Goal: Task Accomplishment & Management: Manage account settings

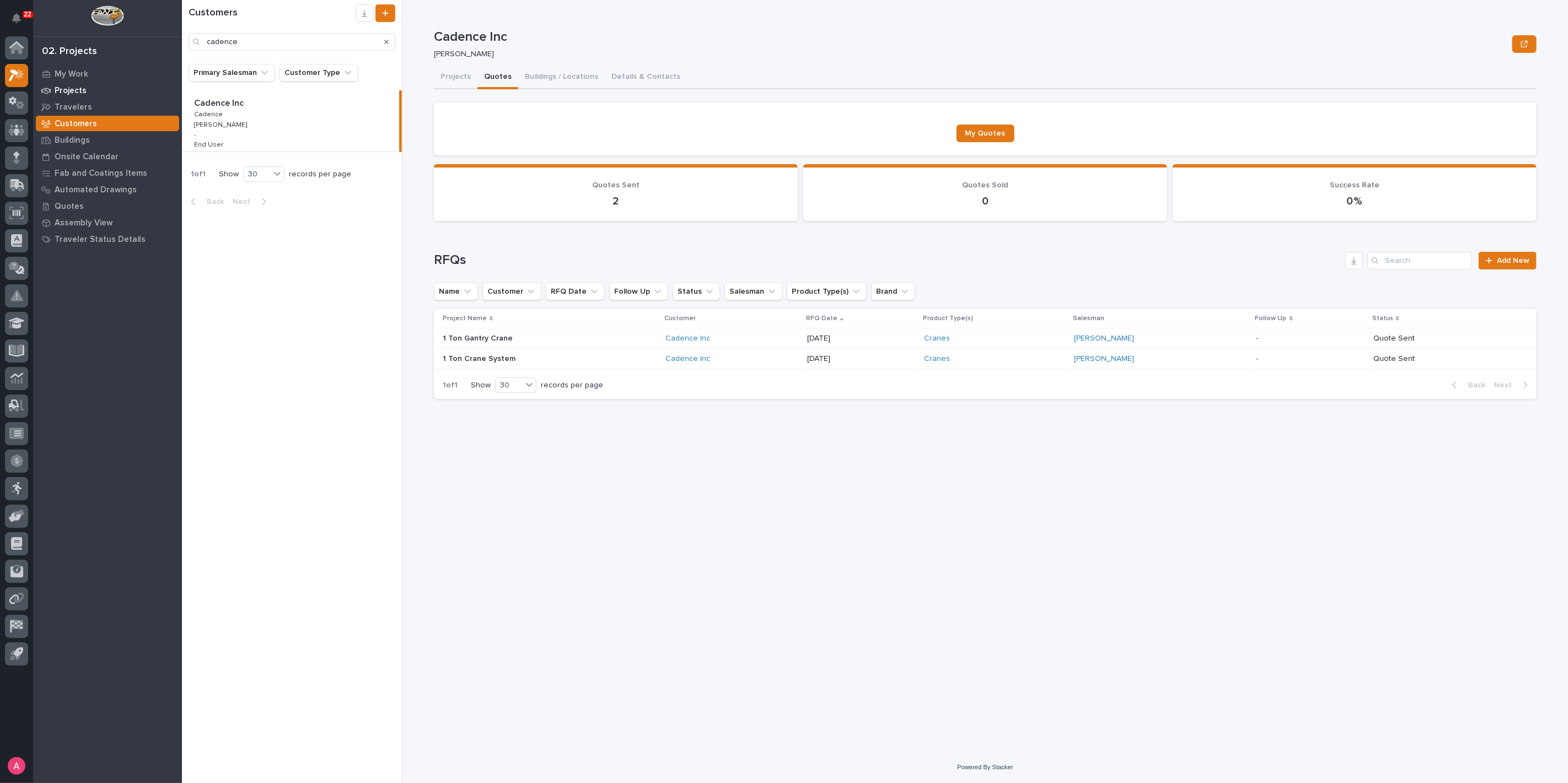
click at [75, 95] on p "Projects" at bounding box center [70, 91] width 32 height 10
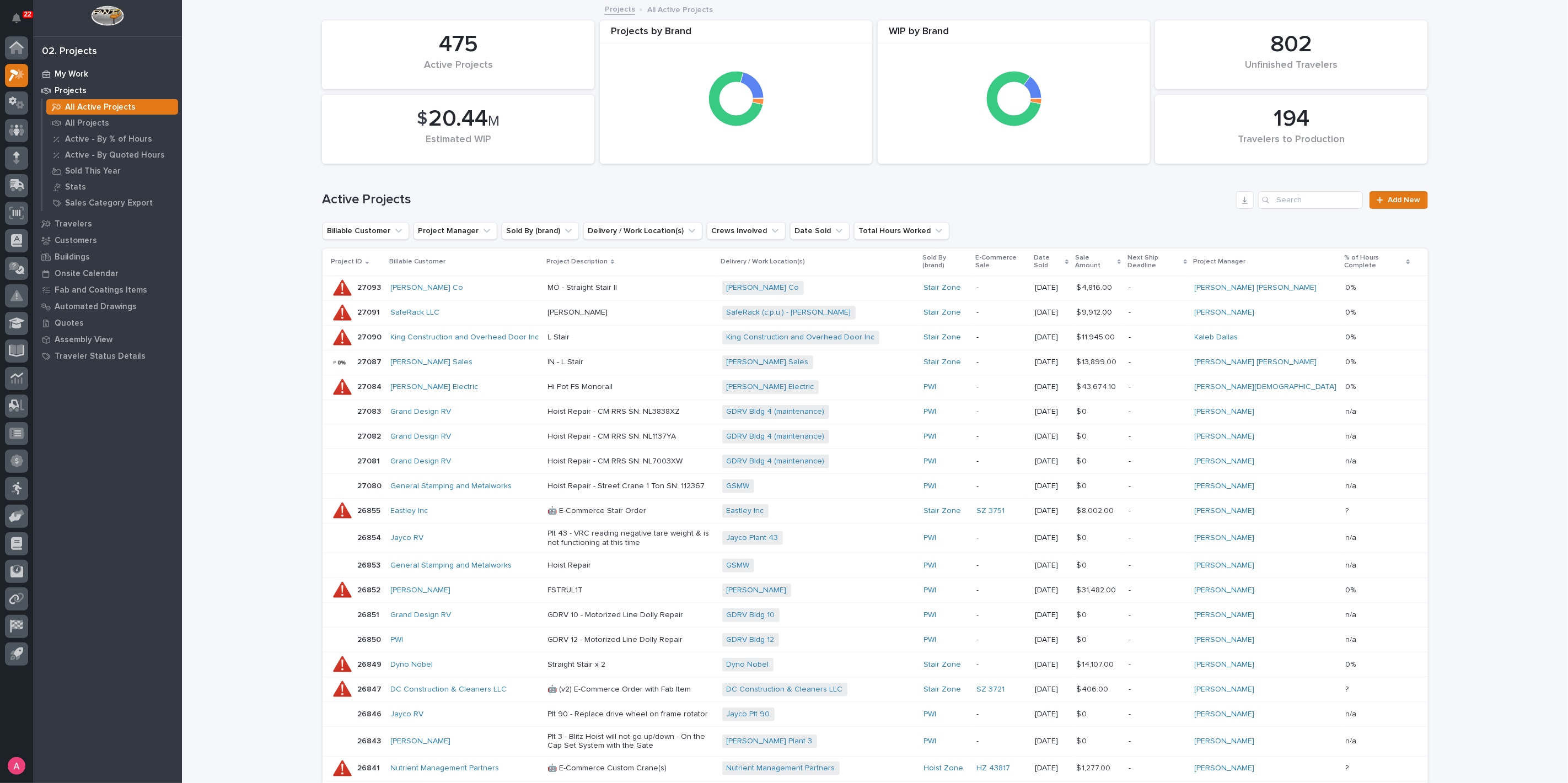
click at [79, 79] on p "My Work" at bounding box center [72, 75] width 34 height 10
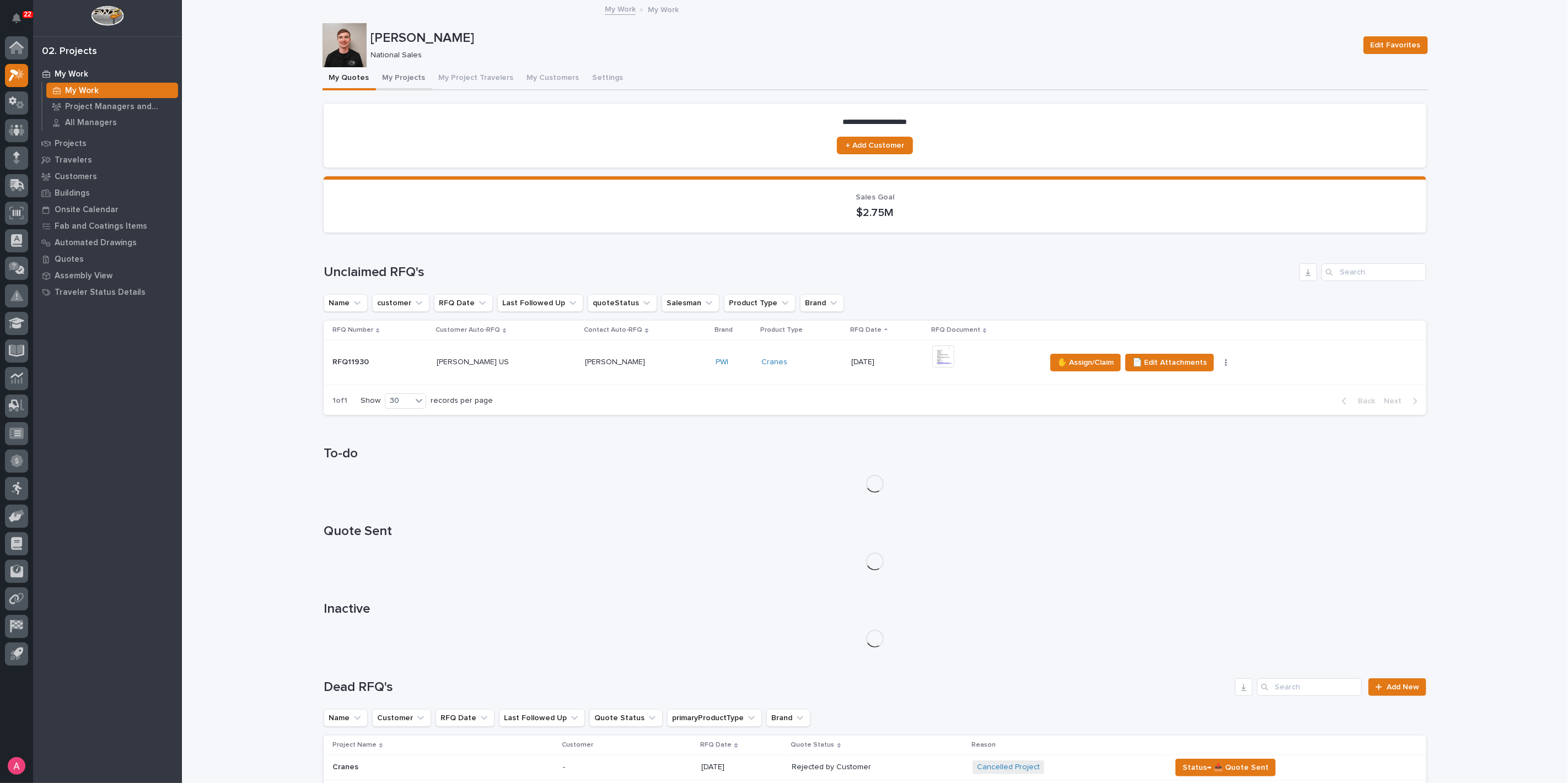
click at [400, 81] on button "My Projects" at bounding box center [403, 79] width 56 height 23
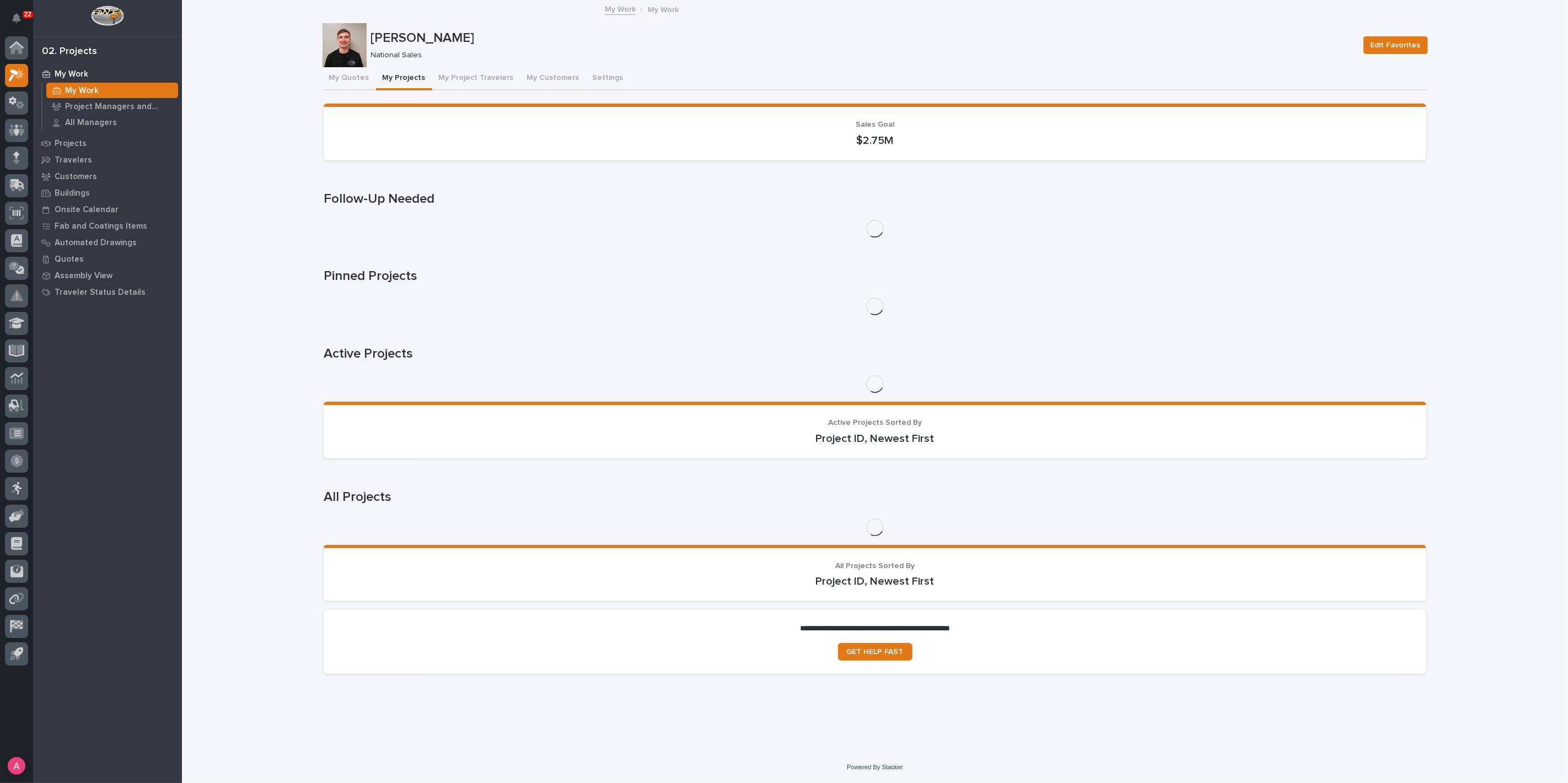
click at [400, 80] on button "My Projects" at bounding box center [403, 79] width 56 height 23
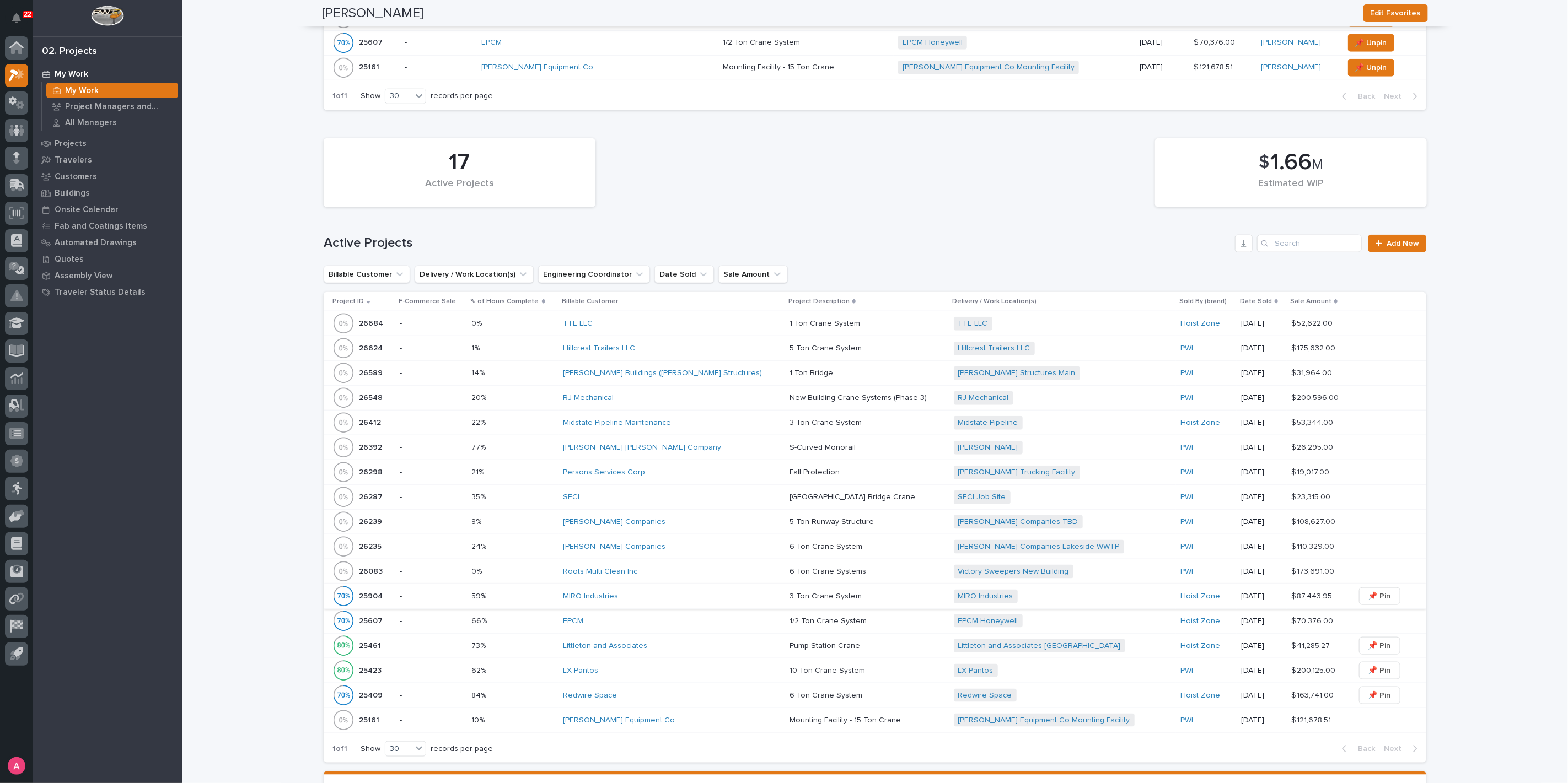
scroll to position [875, 0]
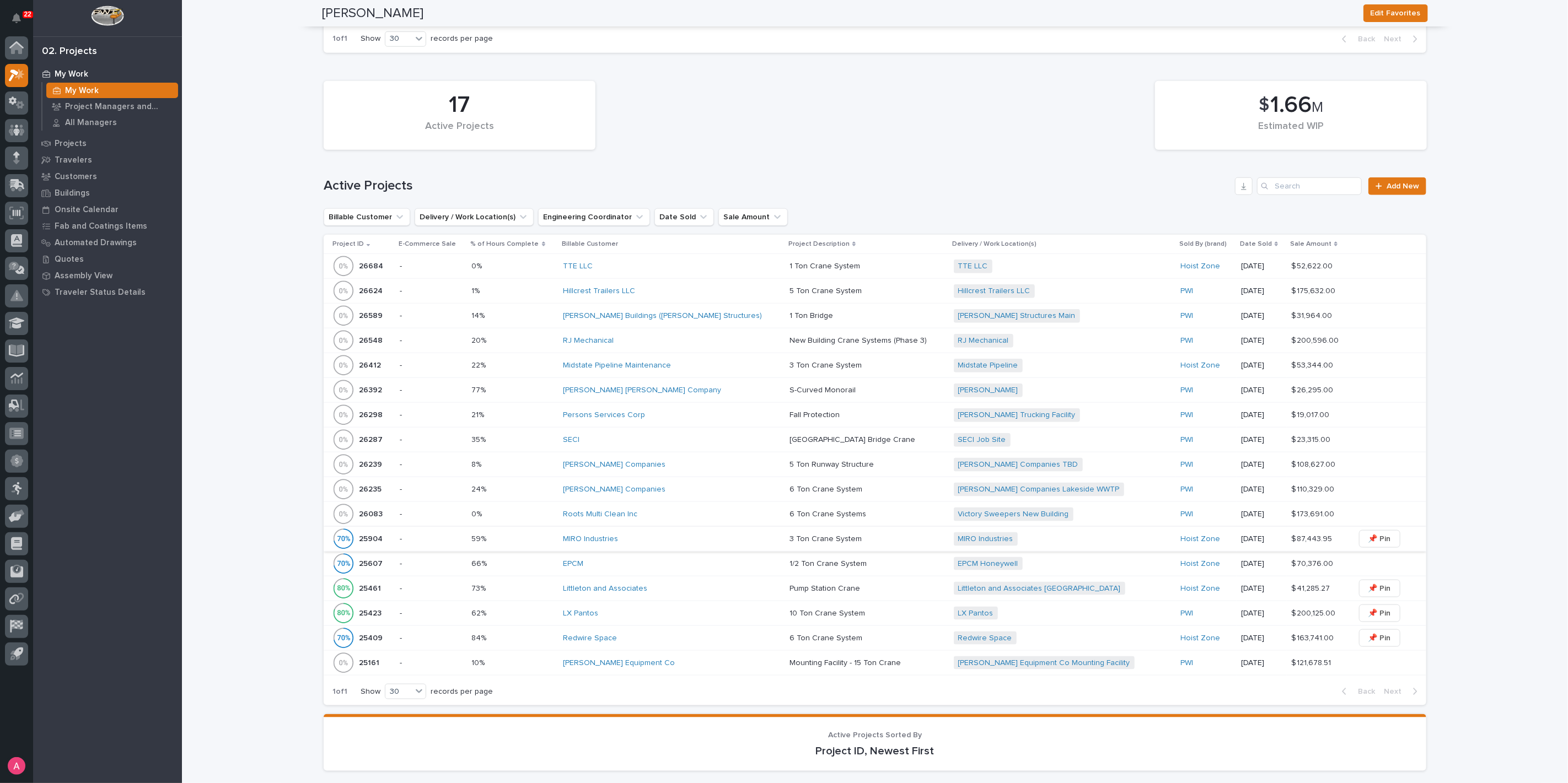
click at [713, 489] on div "[PERSON_NAME] Companies" at bounding box center [659, 490] width 193 height 9
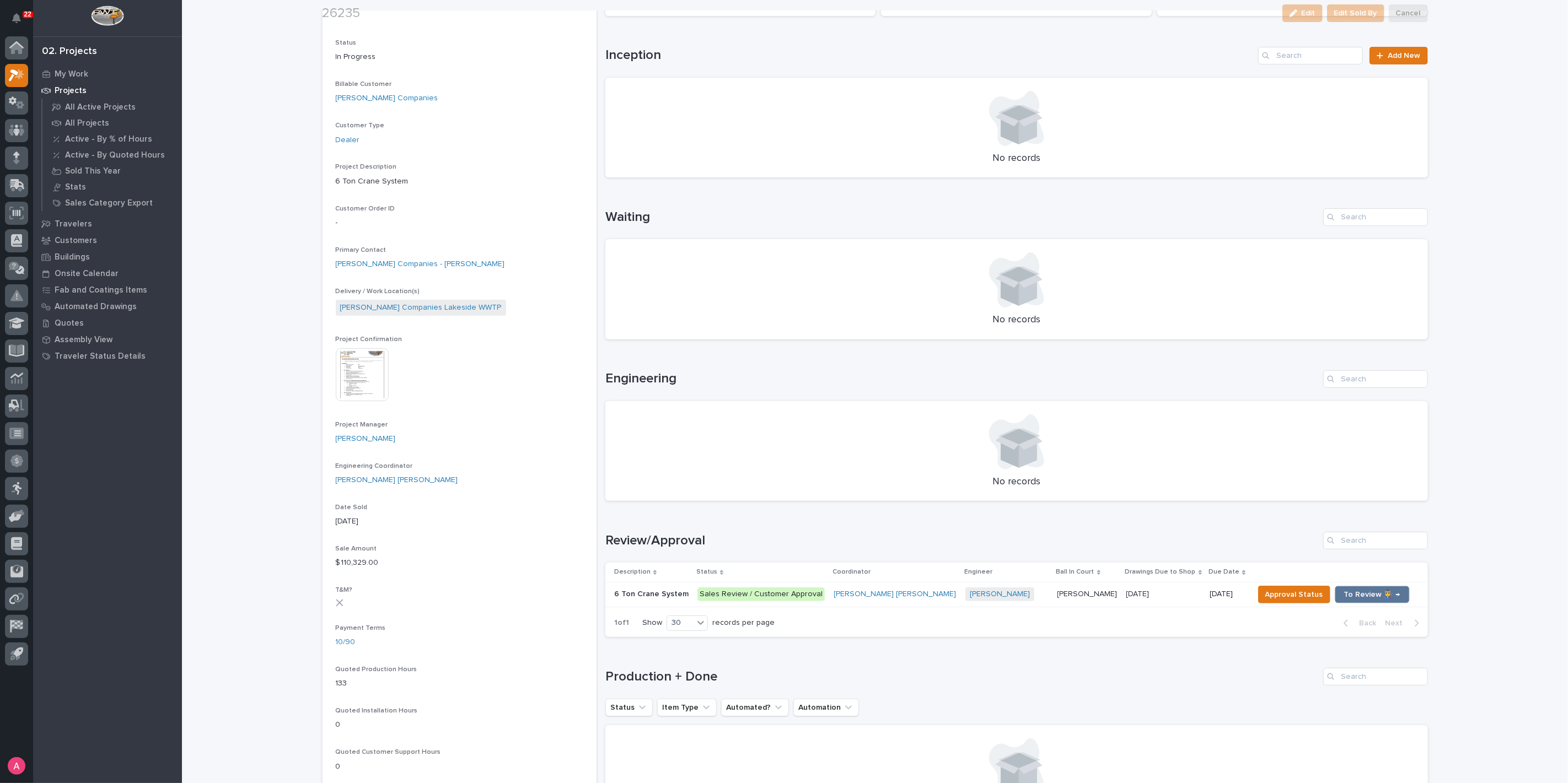
scroll to position [123, 0]
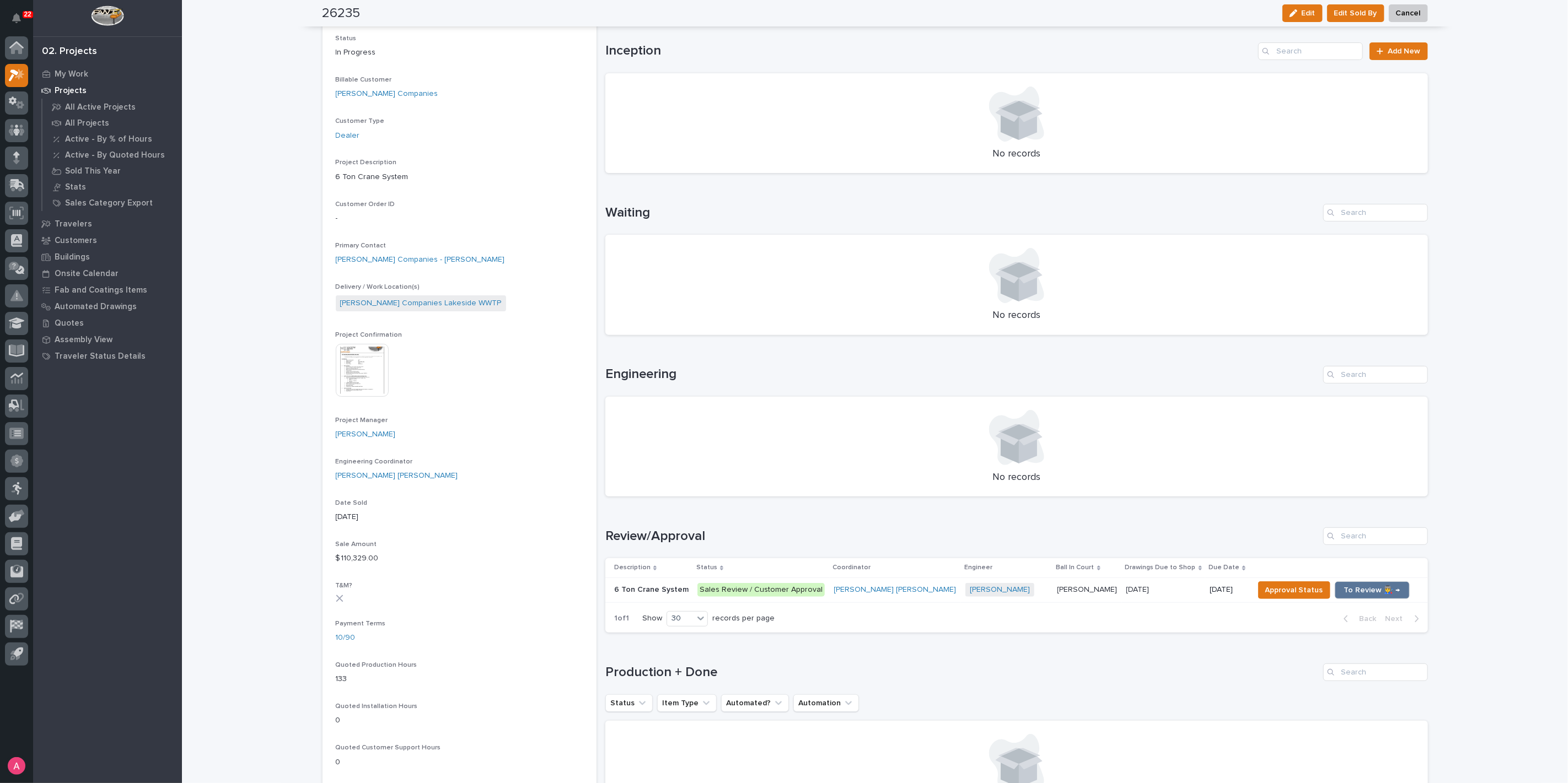
click at [820, 589] on div "Sales Review / Customer Approval" at bounding box center [761, 590] width 128 height 14
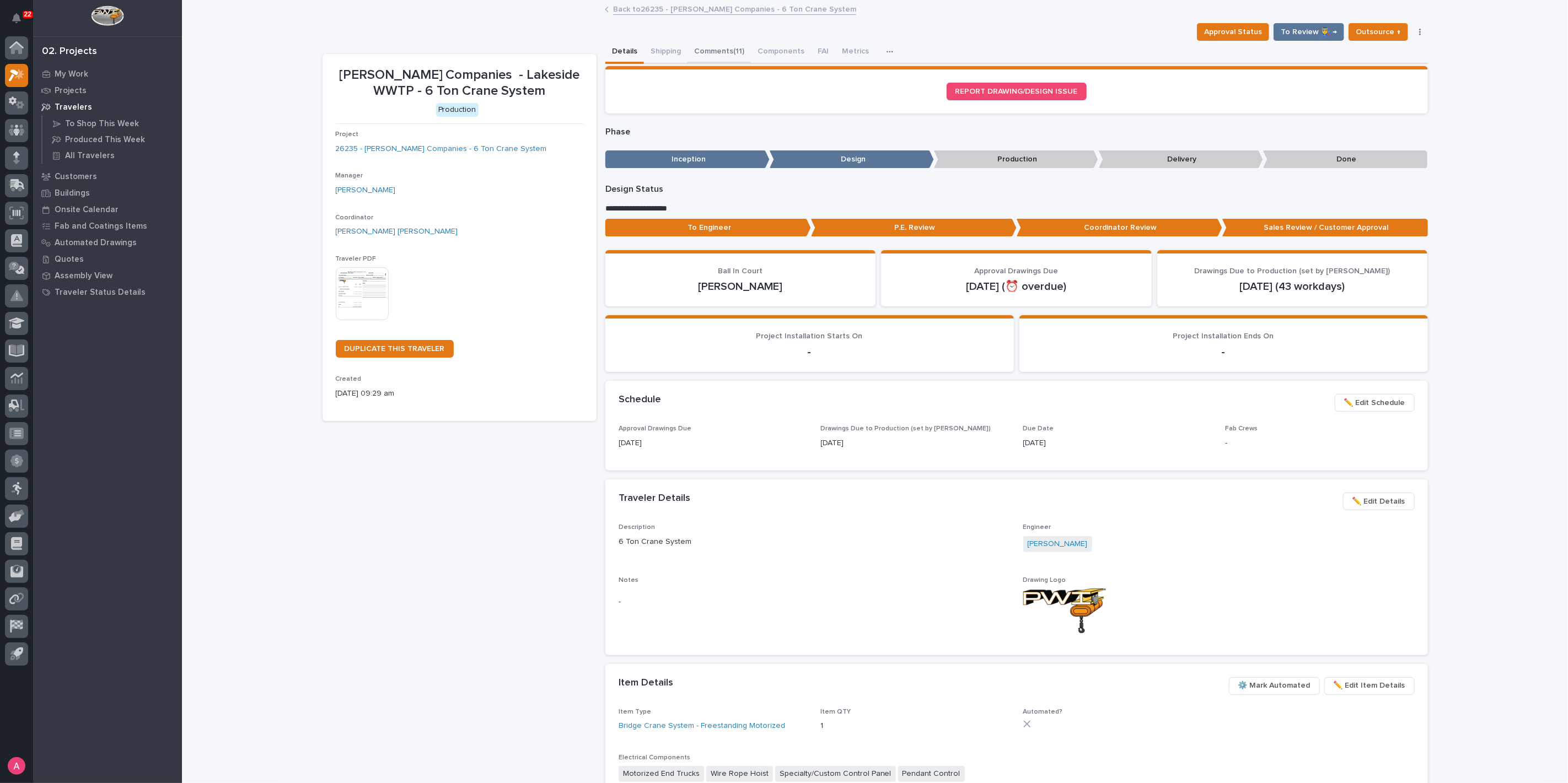
click at [718, 48] on button "Comments (11)" at bounding box center [719, 52] width 63 height 23
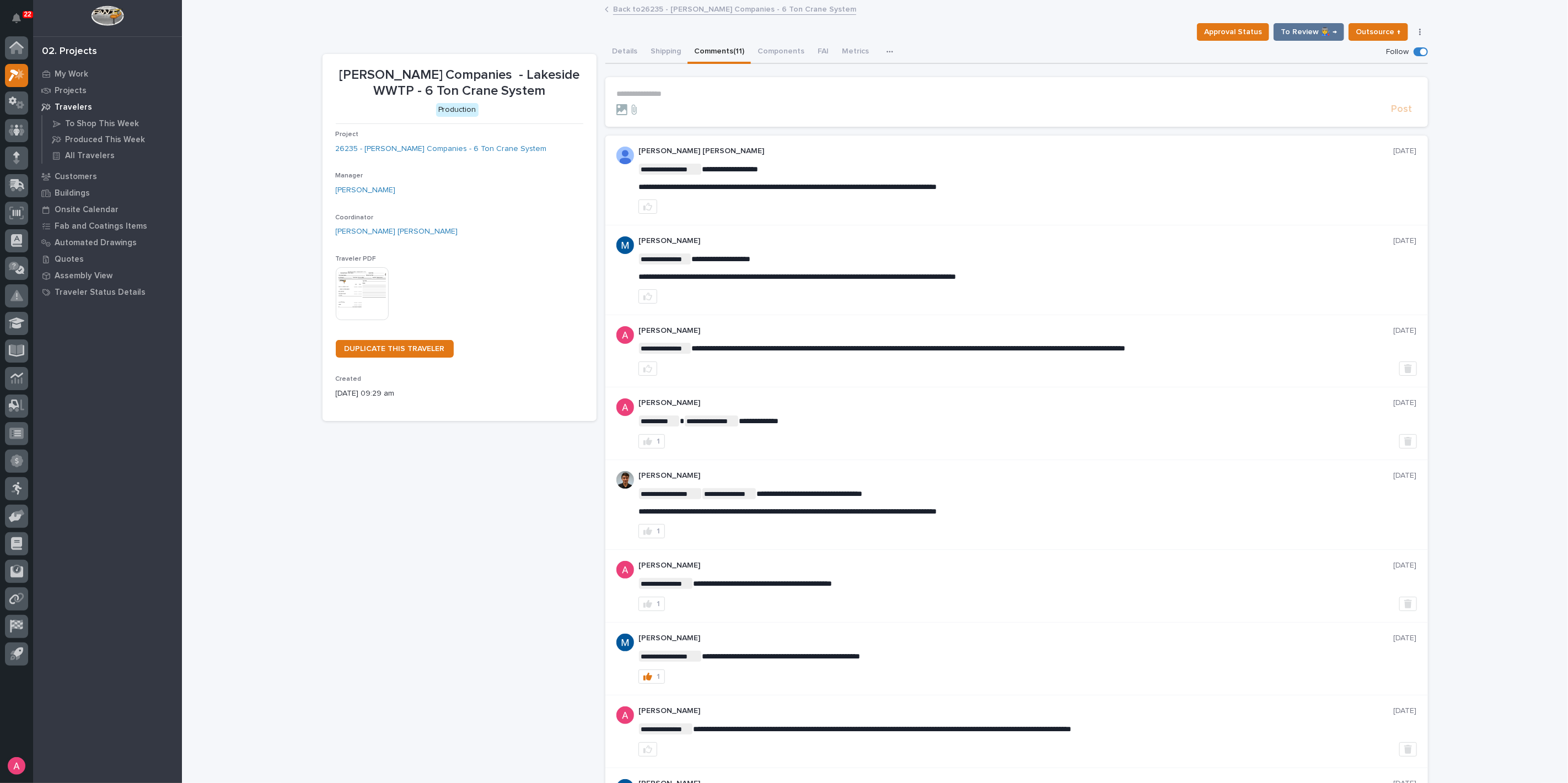
click at [708, 94] on p "**********" at bounding box center [1017, 94] width 801 height 9
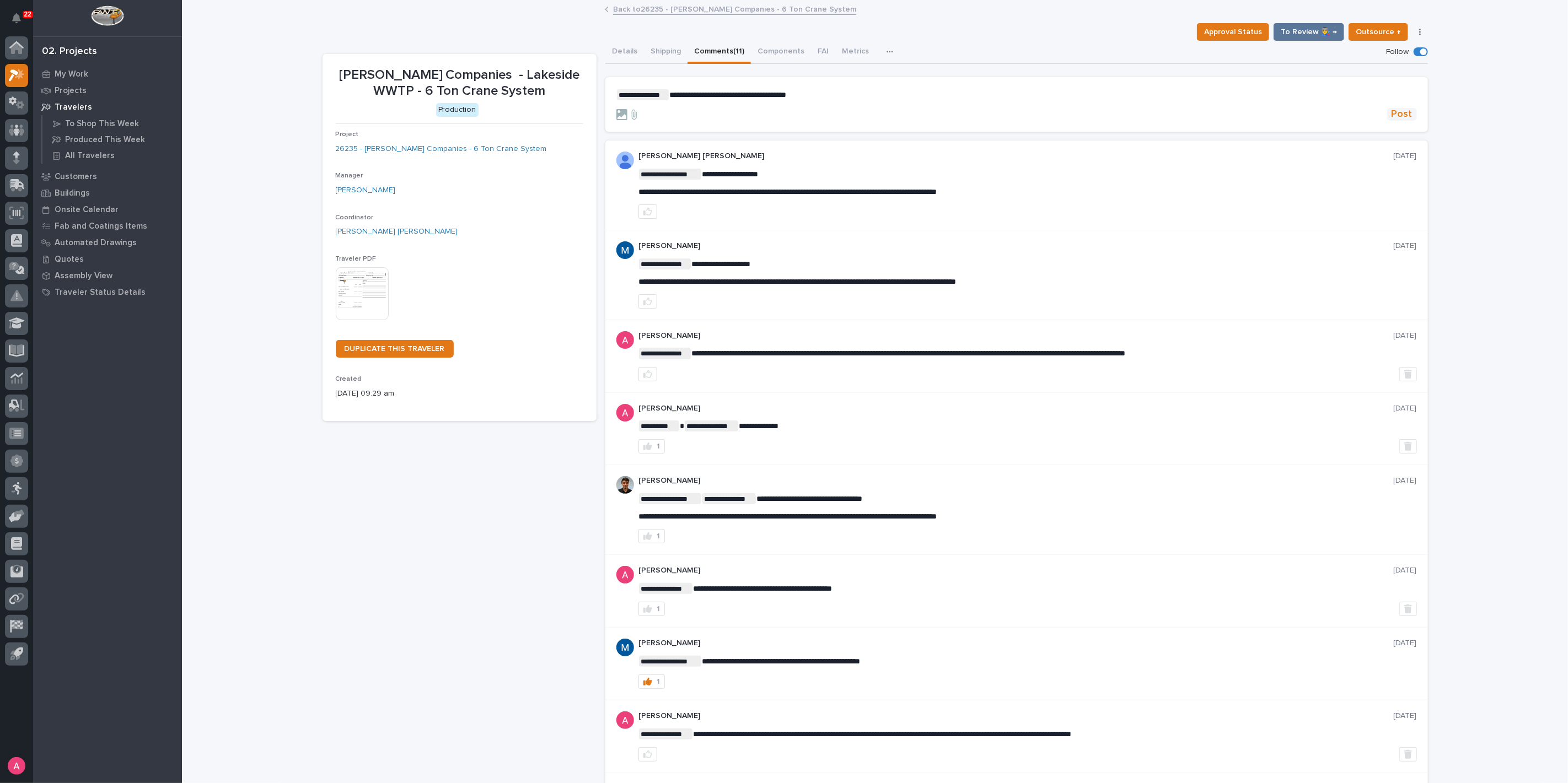
click at [1395, 119] on span "Post" at bounding box center [1401, 114] width 21 height 13
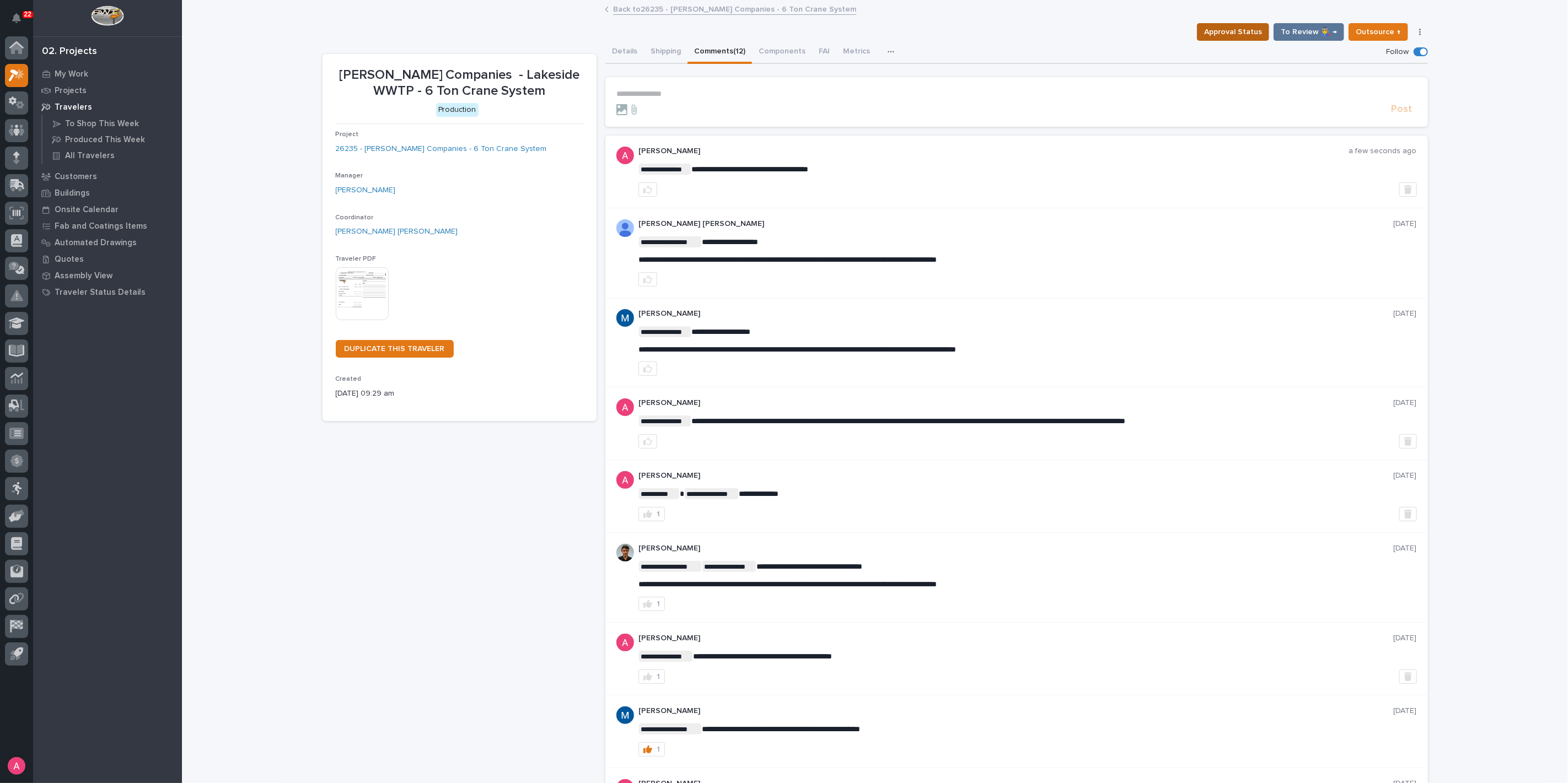
click at [1239, 35] on span "Approval Status" at bounding box center [1233, 31] width 58 height 13
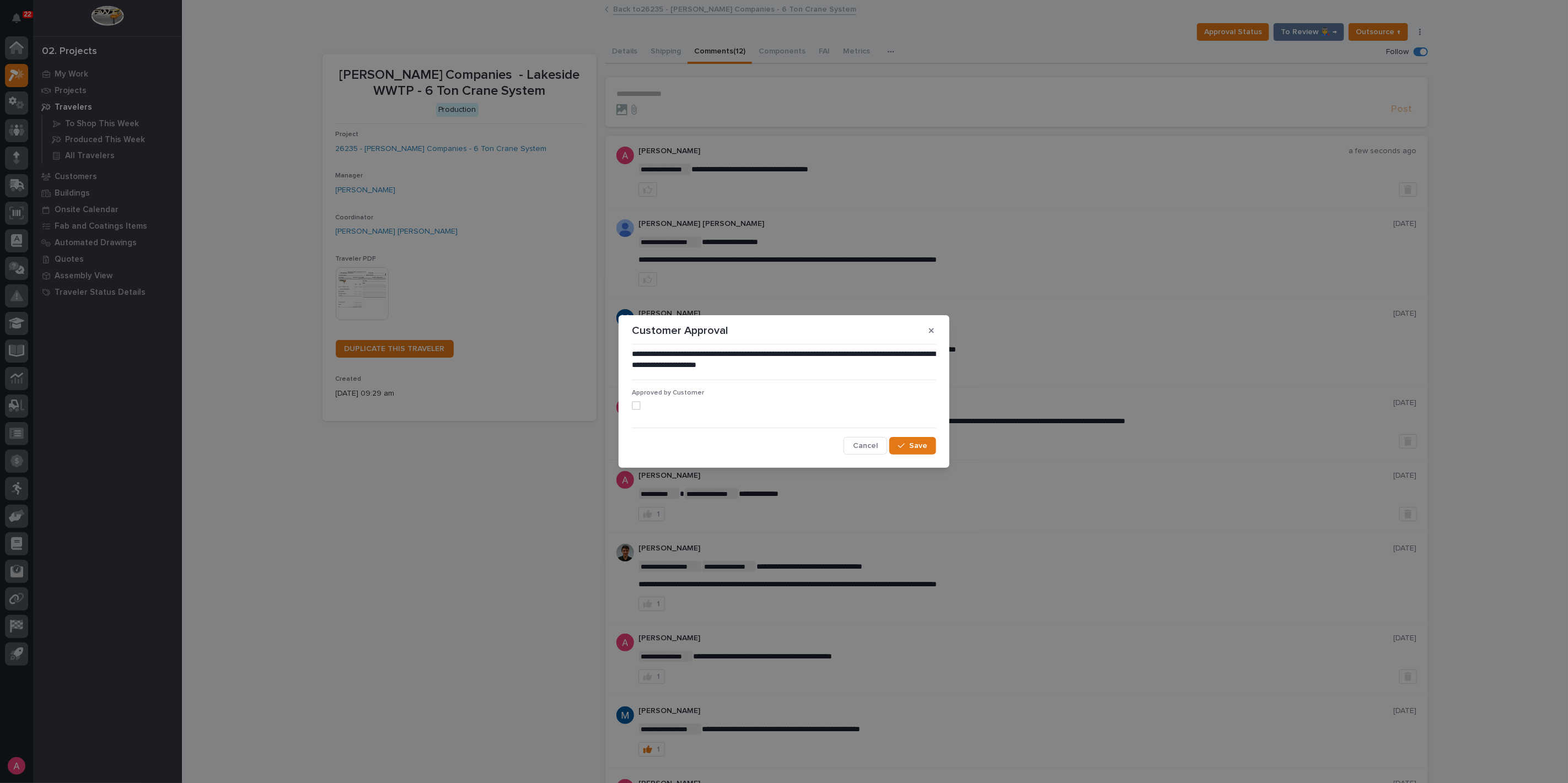
click at [632, 407] on span at bounding box center [636, 406] width 9 height 9
click at [929, 446] on button "Save" at bounding box center [913, 446] width 47 height 18
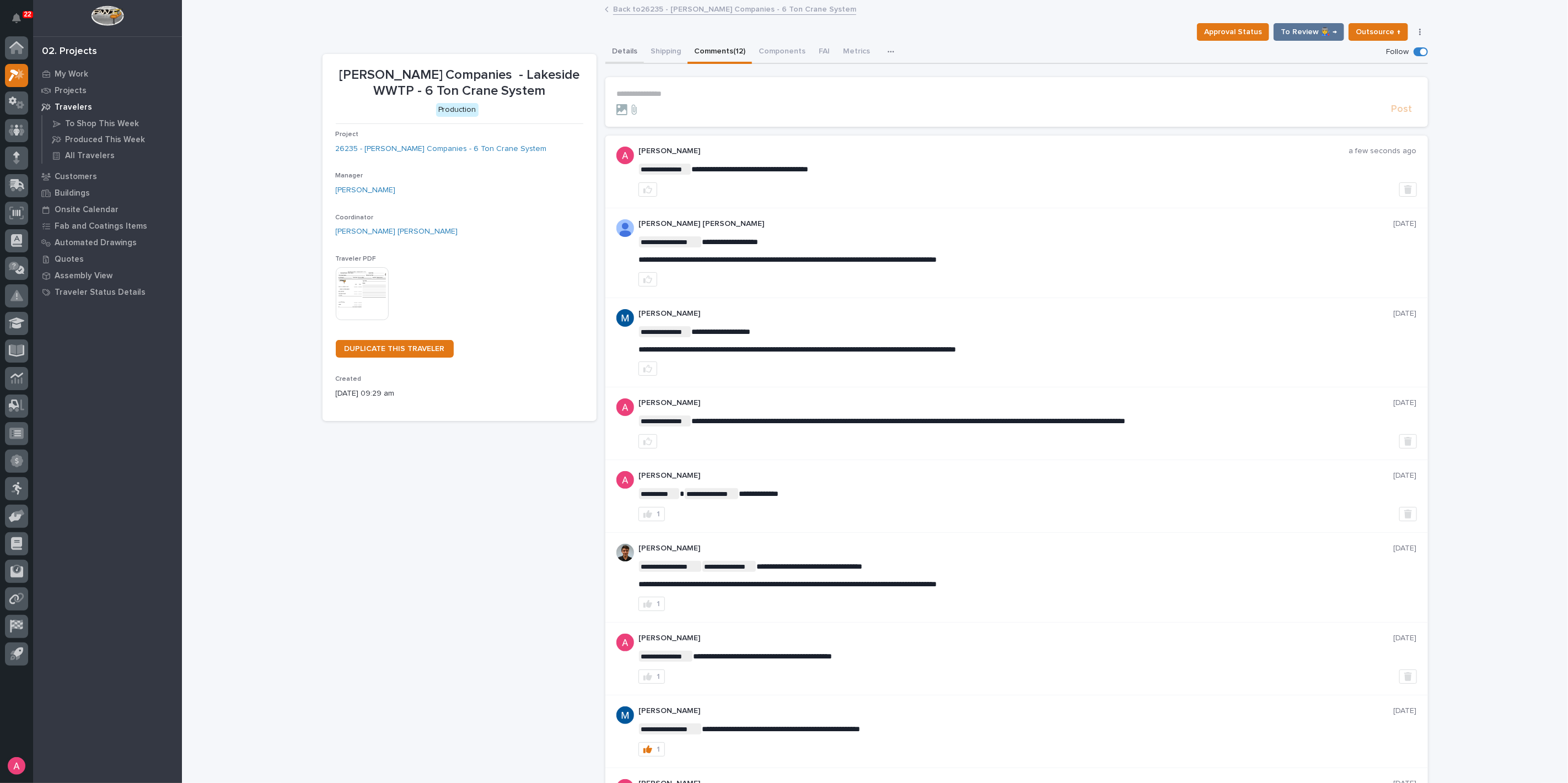
click at [630, 51] on button "Details" at bounding box center [624, 52] width 38 height 23
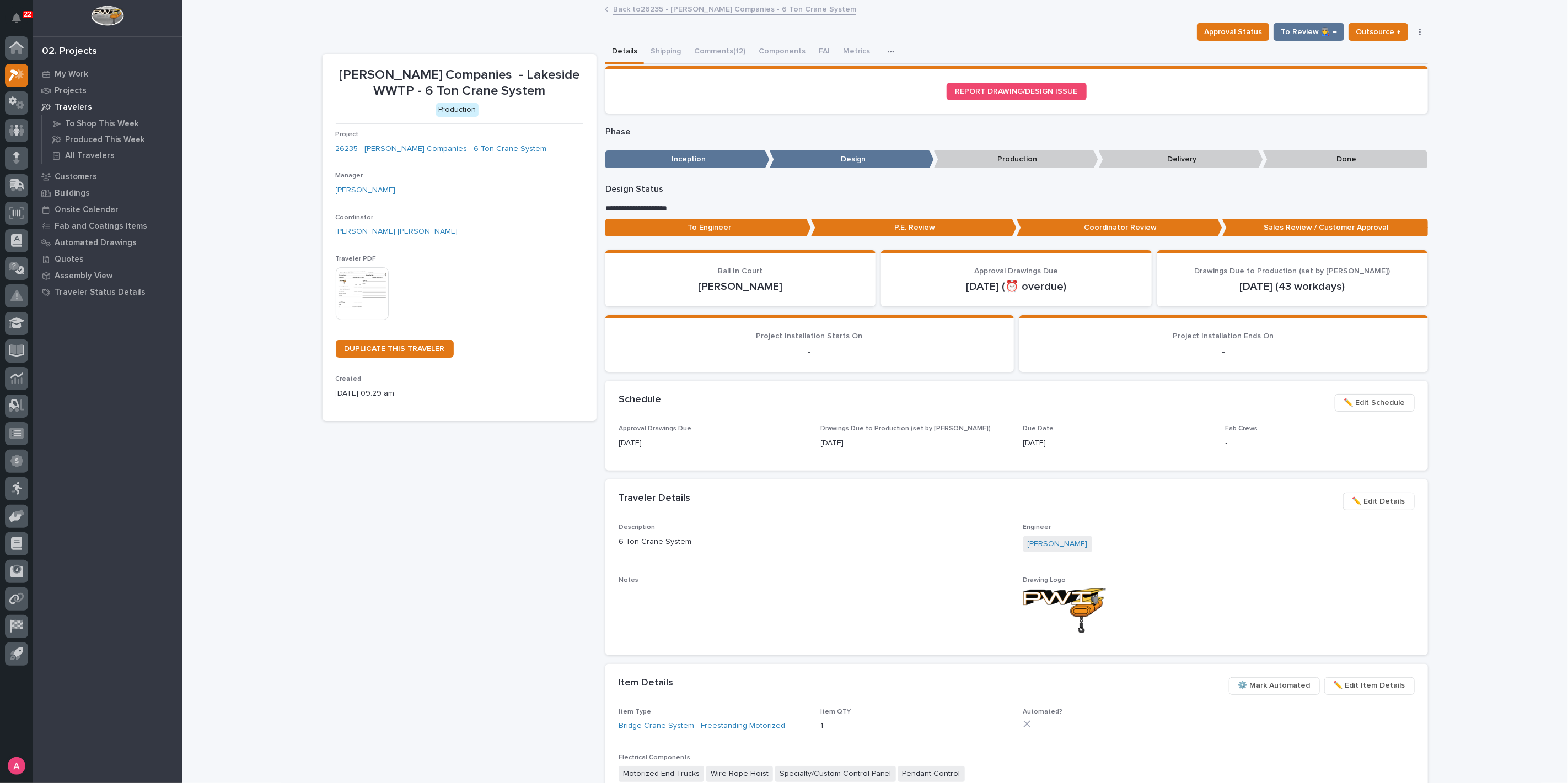
click at [726, 222] on p "To Engineer" at bounding box center [708, 227] width 206 height 18
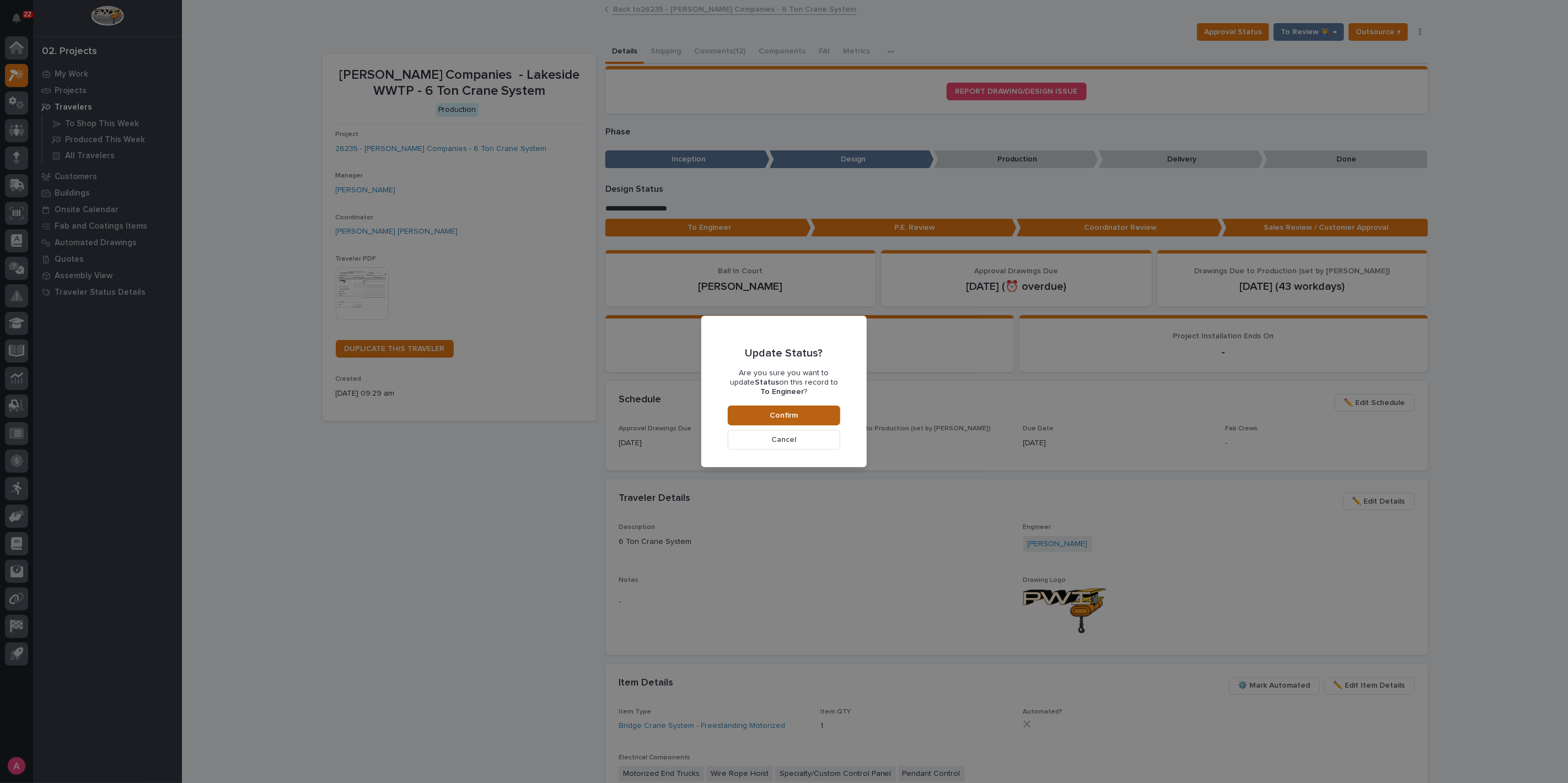
click at [781, 415] on span "Confirm" at bounding box center [784, 416] width 28 height 10
